Goal: Navigation & Orientation: Find specific page/section

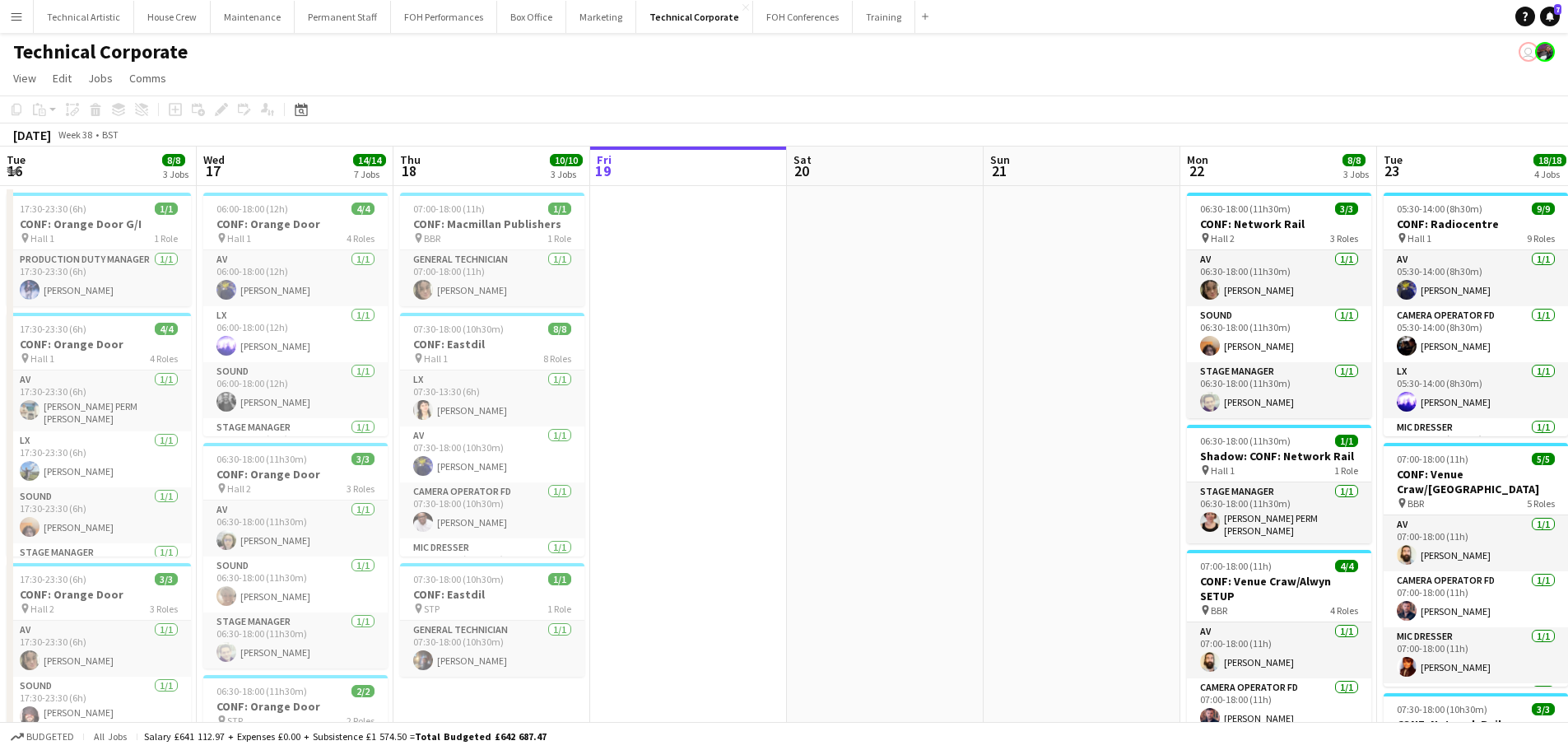
scroll to position [0, 573]
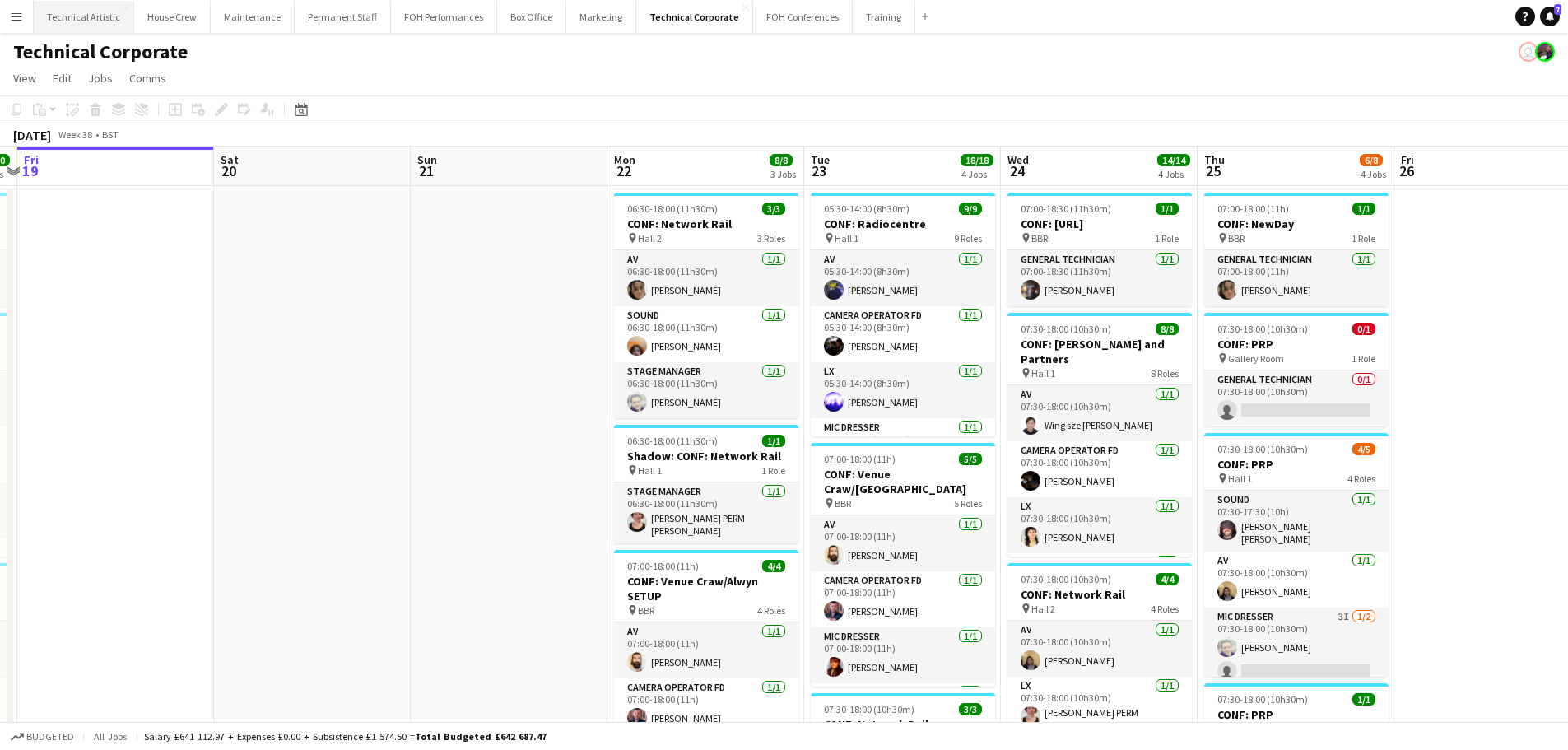
click at [99, 22] on button "Technical Artistic Close" at bounding box center [84, 17] width 100 height 32
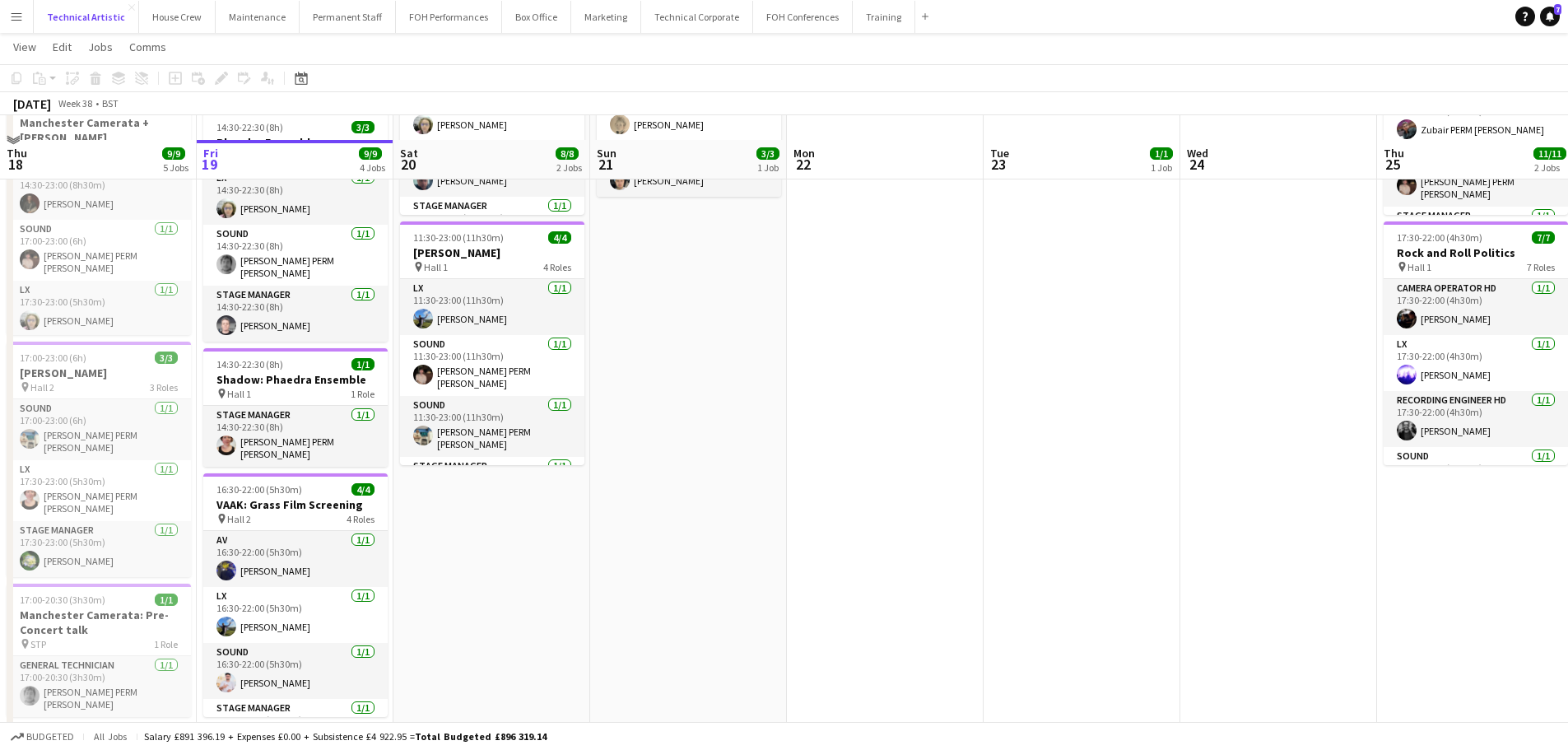
scroll to position [247, 0]
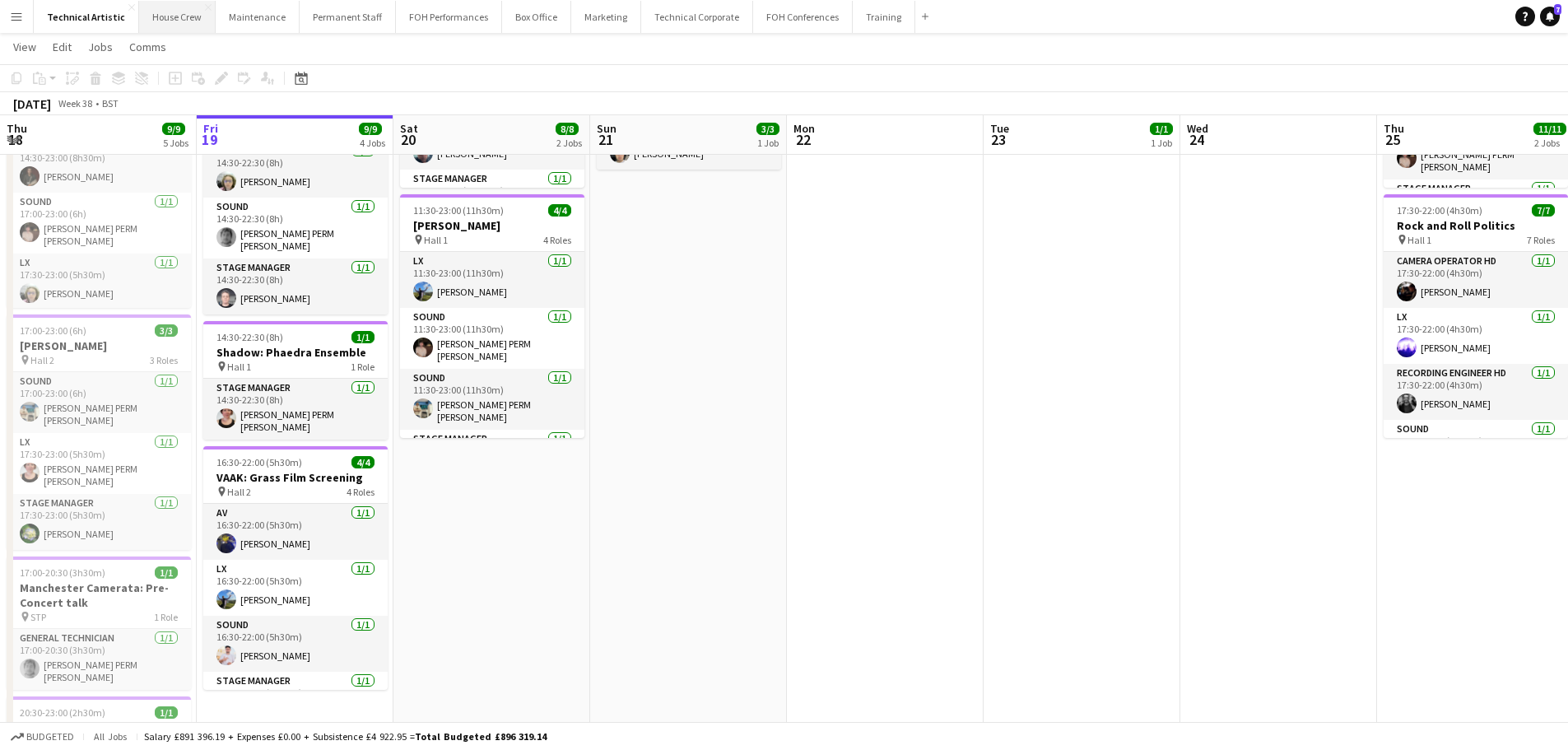
click at [150, 16] on button "House Crew Close" at bounding box center [177, 17] width 77 height 32
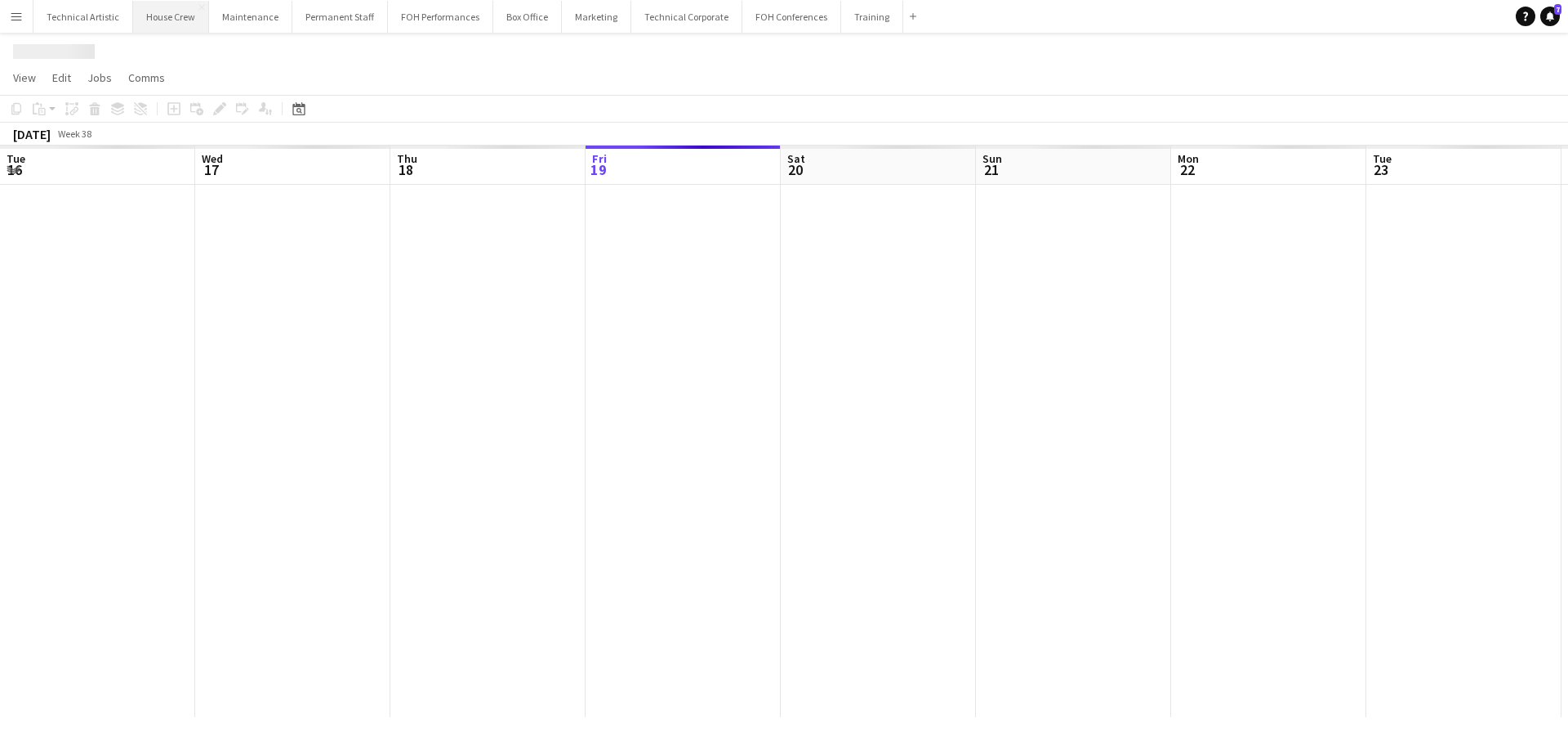
scroll to position [0, 390]
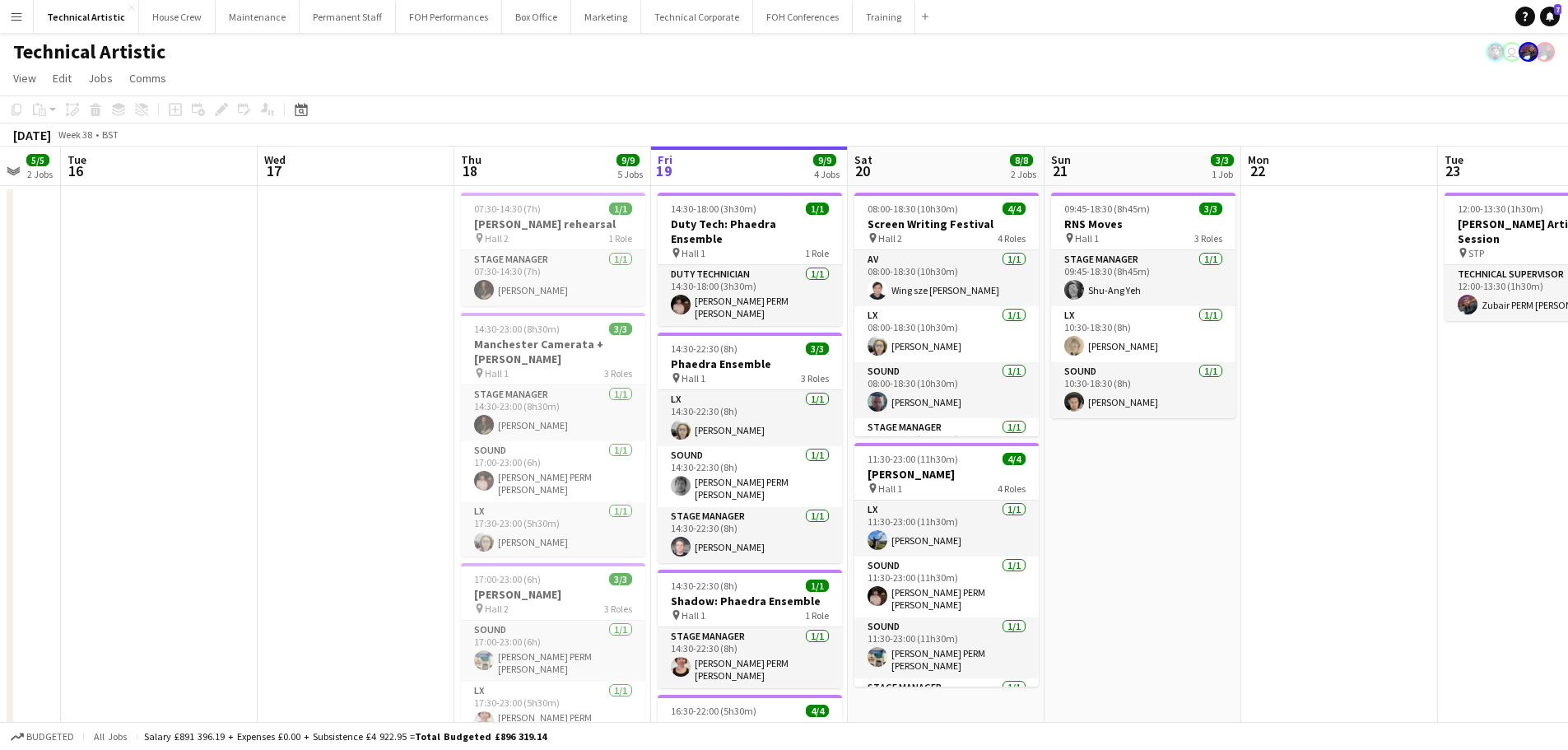
scroll to position [0, 394]
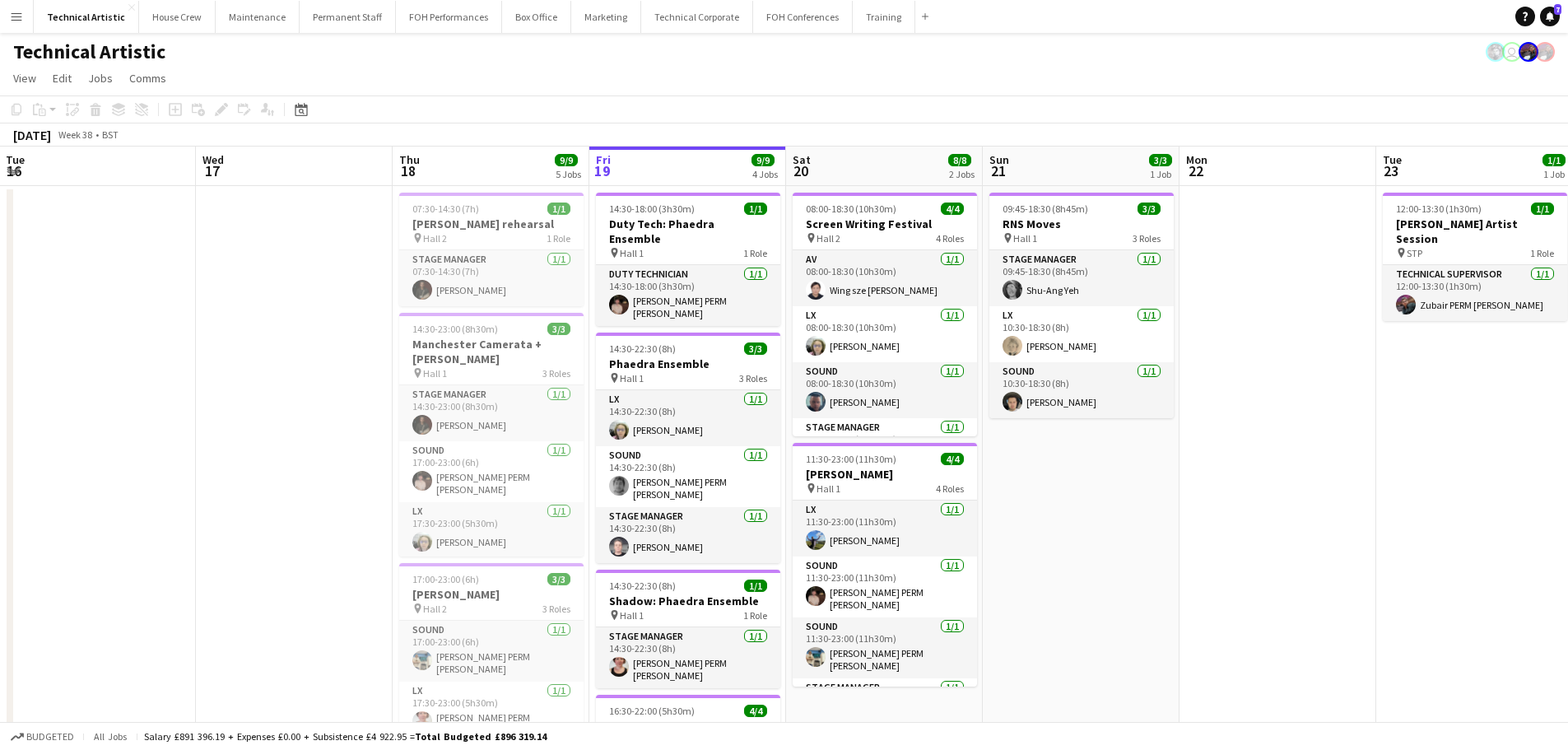
drag, startPoint x: 344, startPoint y: 511, endPoint x: 934, endPoint y: 518, distance: 590.0
click at [934, 518] on app-calendar-viewport "Sun 14 Mon 15 5/5 2 Jobs Tue 16 Wed 17 Thu 18 9/9 5 Jobs Fri 19 9/9 4 Jobs Sat …" at bounding box center [784, 613] width 1568 height 933
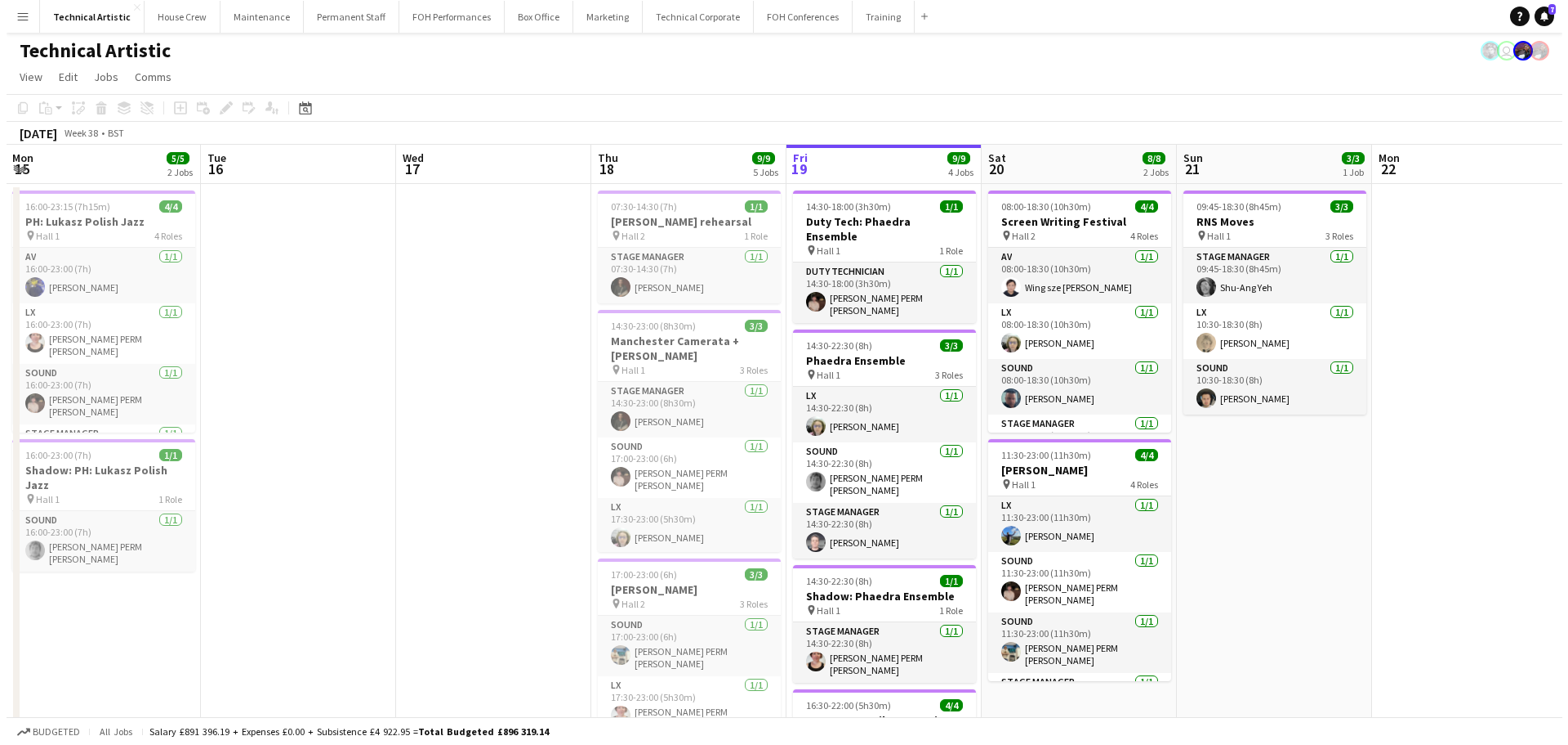
scroll to position [0, 0]
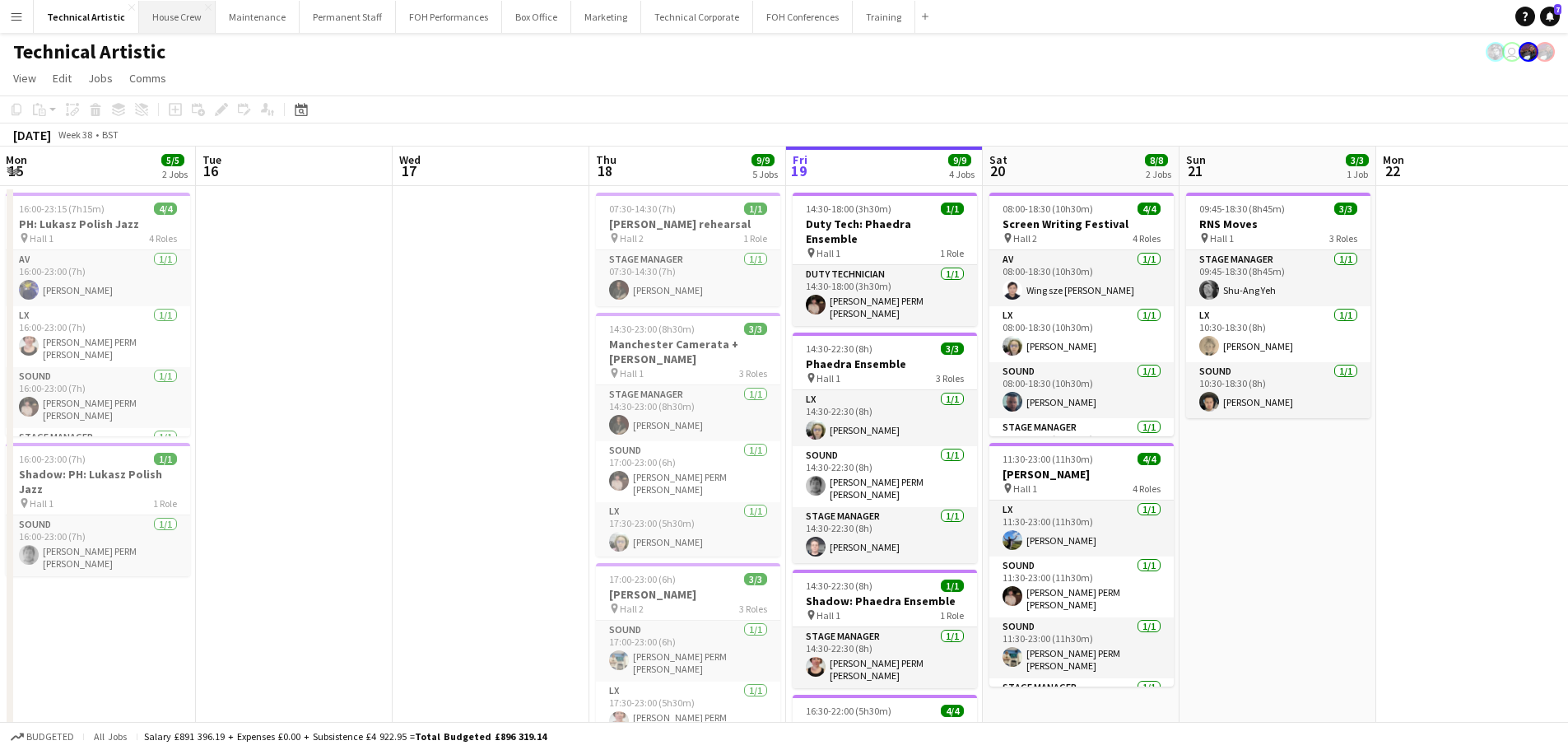
click at [182, 17] on button "House Crew Close" at bounding box center [177, 17] width 77 height 32
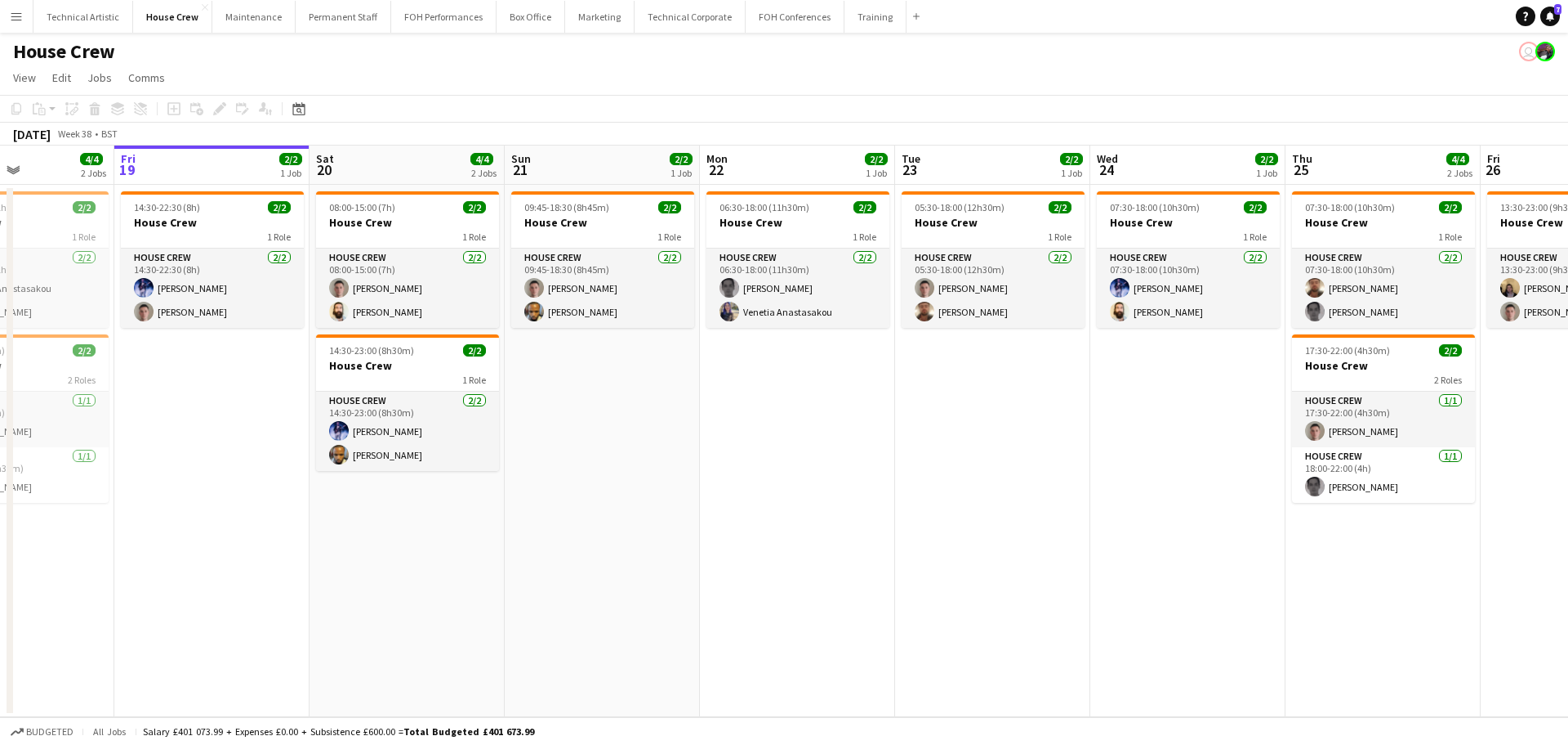
scroll to position [0, 462]
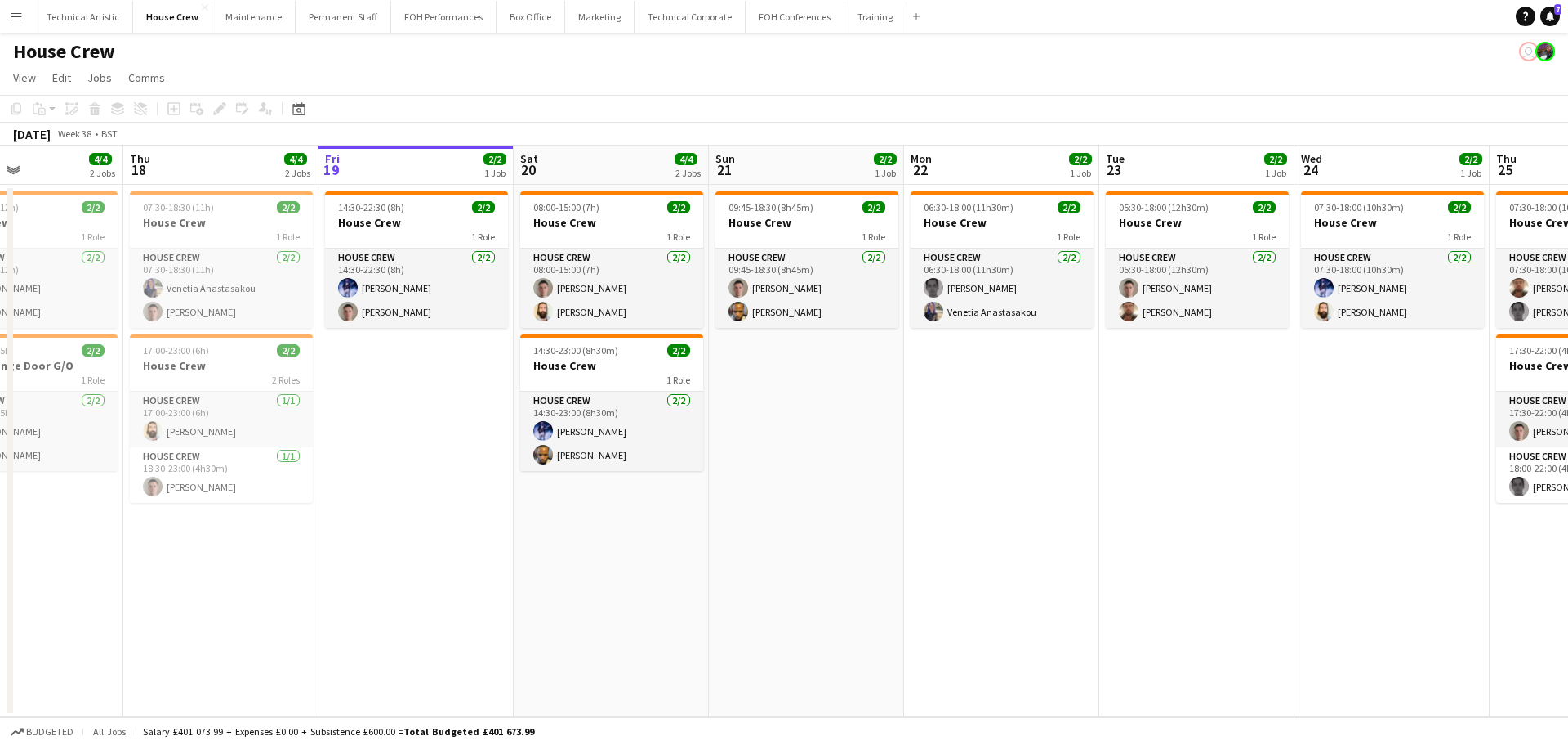
drag, startPoint x: 305, startPoint y: 383, endPoint x: 385, endPoint y: 383, distance: 80.0
click at [385, 383] on app-calendar-viewport "Mon 15 2/2 1 Job Tue 16 4/4 2 Jobs Wed 17 4/4 2 Jobs Thu 18 4/4 2 Jobs Fri 19 2…" at bounding box center [784, 431] width 1568 height 572
